Goal: Information Seeking & Learning: Learn about a topic

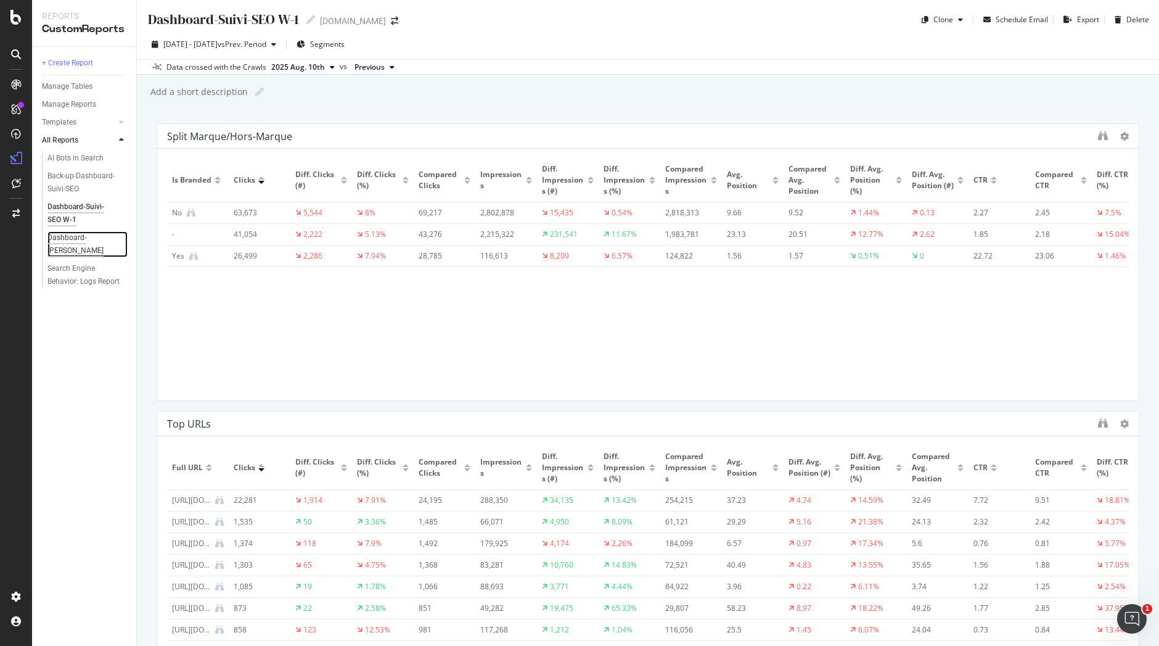
click at [60, 237] on div "Dashboard-Suivi-SEO YoY" at bounding box center [82, 244] width 71 height 26
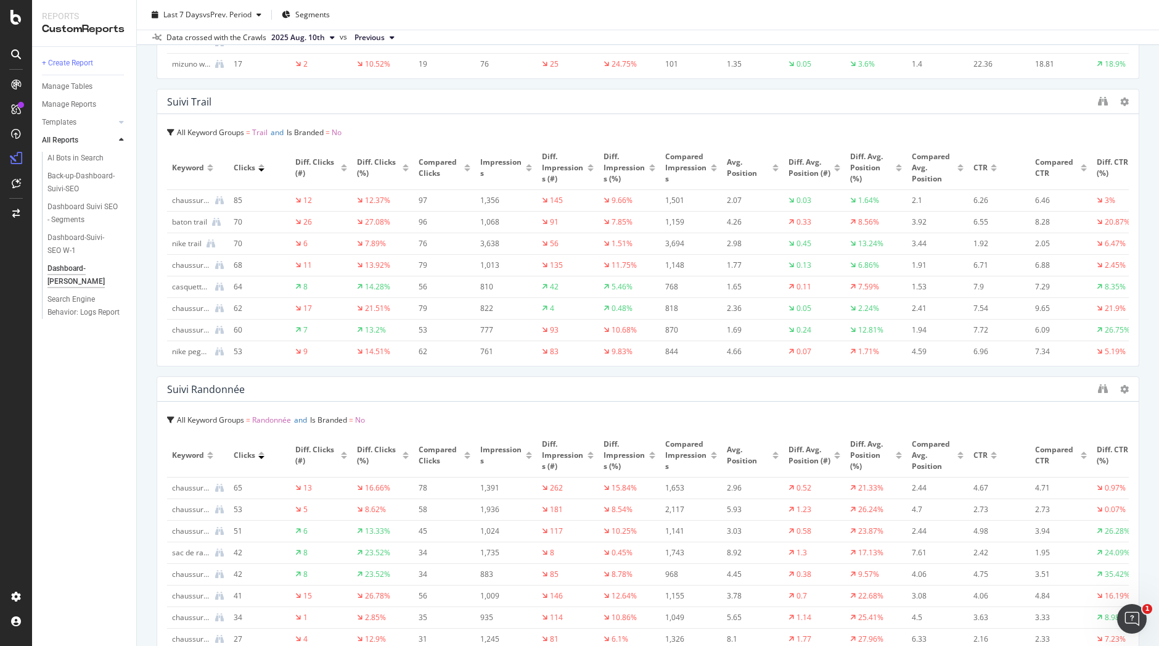
scroll to position [3939, 0]
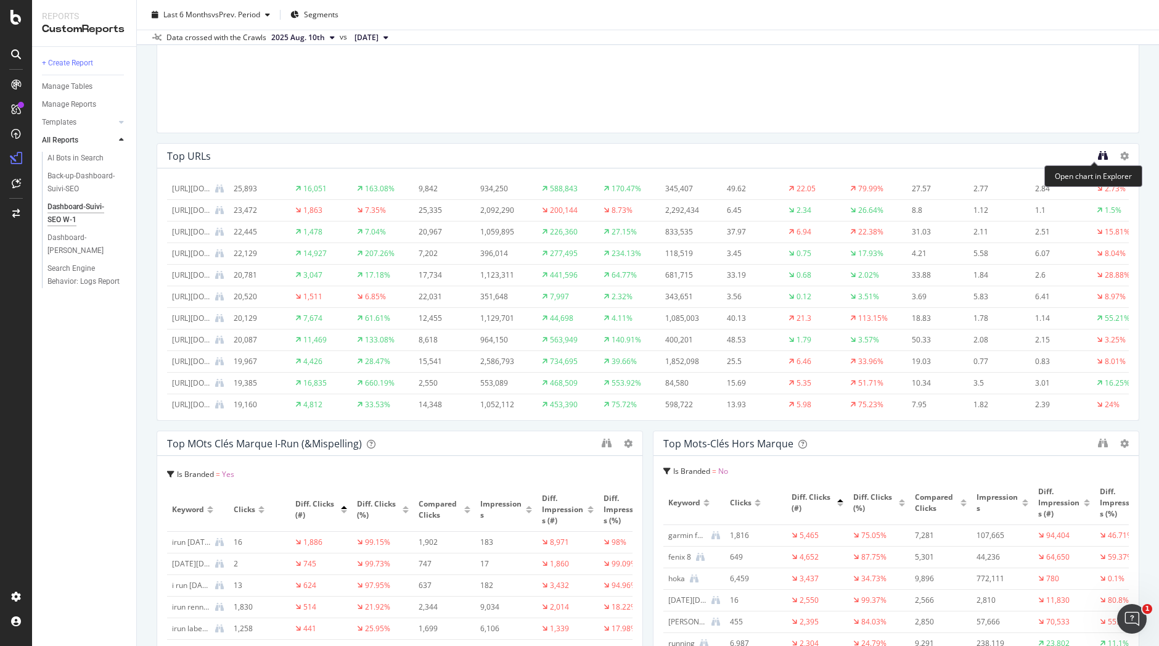
click at [1098, 158] on icon "binoculars" at bounding box center [1103, 155] width 10 height 10
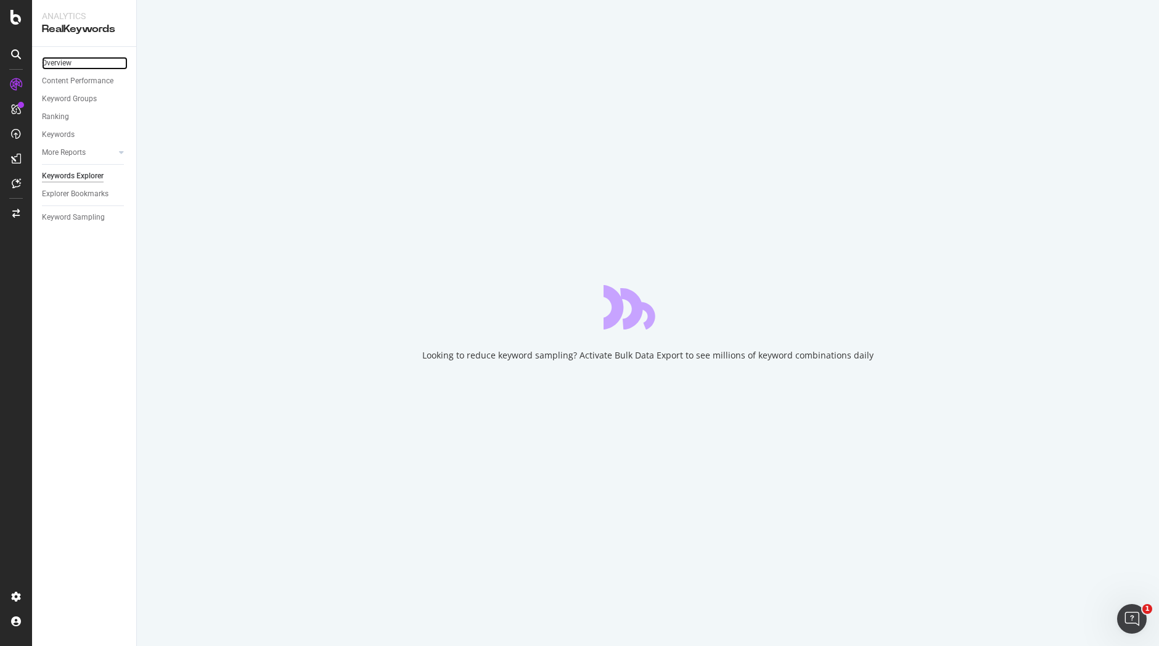
click at [75, 60] on link "Overview" at bounding box center [85, 63] width 86 height 13
